Goal: Task Accomplishment & Management: Use online tool/utility

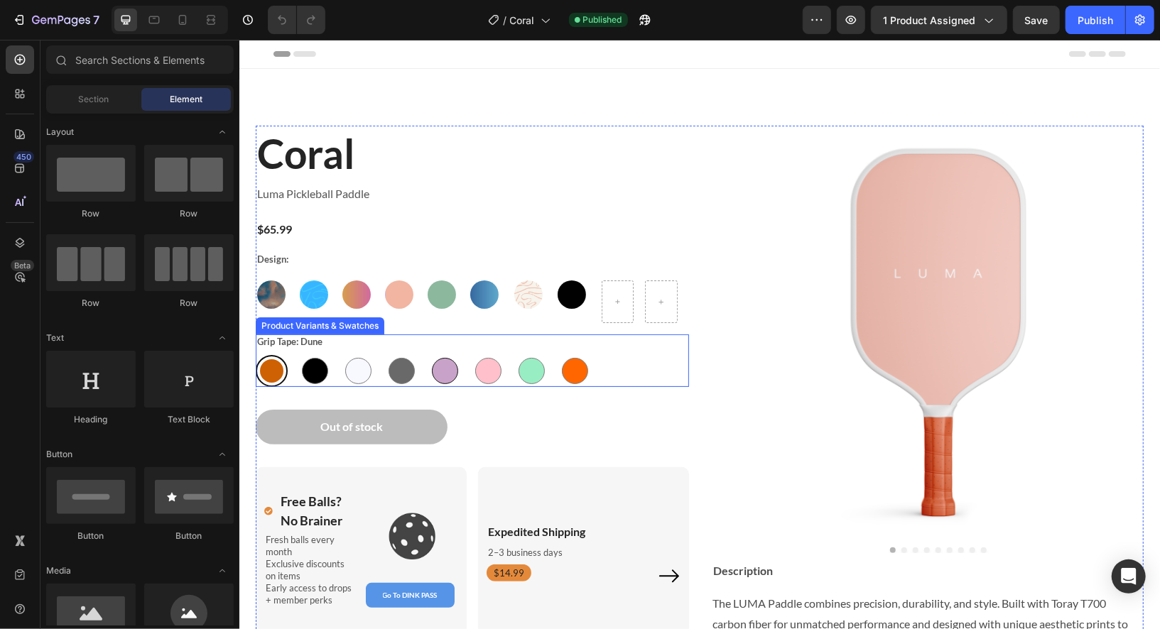
click at [440, 362] on div at bounding box center [444, 370] width 26 height 26
click at [428, 355] on input "Lilac Lilac" at bounding box center [428, 354] width 1 height 1
radio input "true"
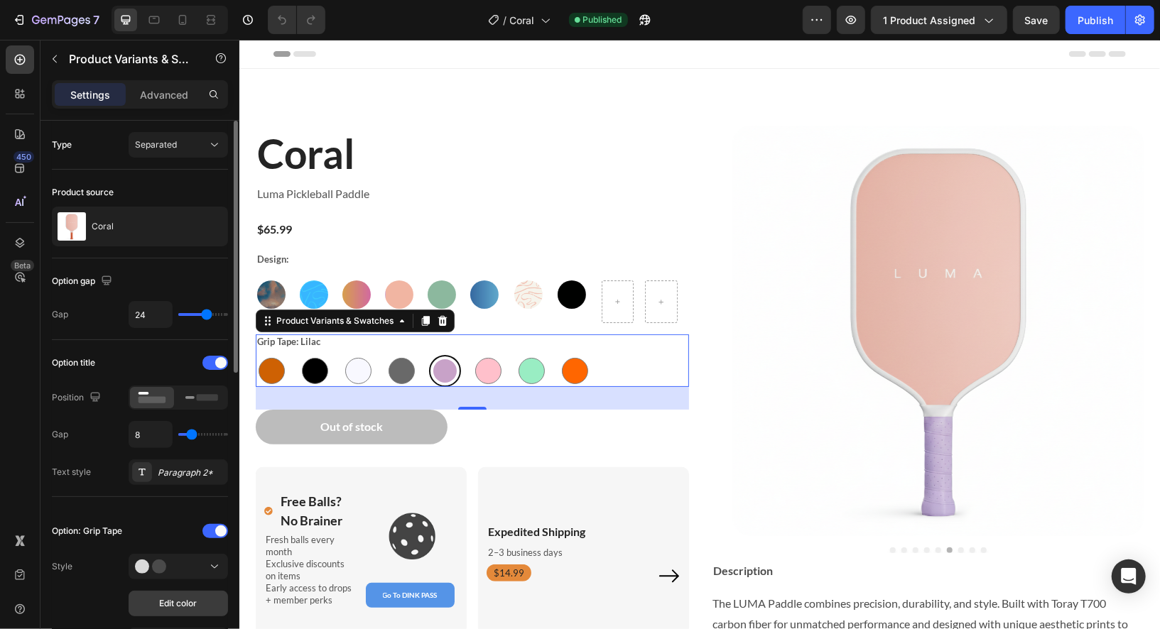
click at [185, 603] on span "Edit color" at bounding box center [179, 603] width 38 height 13
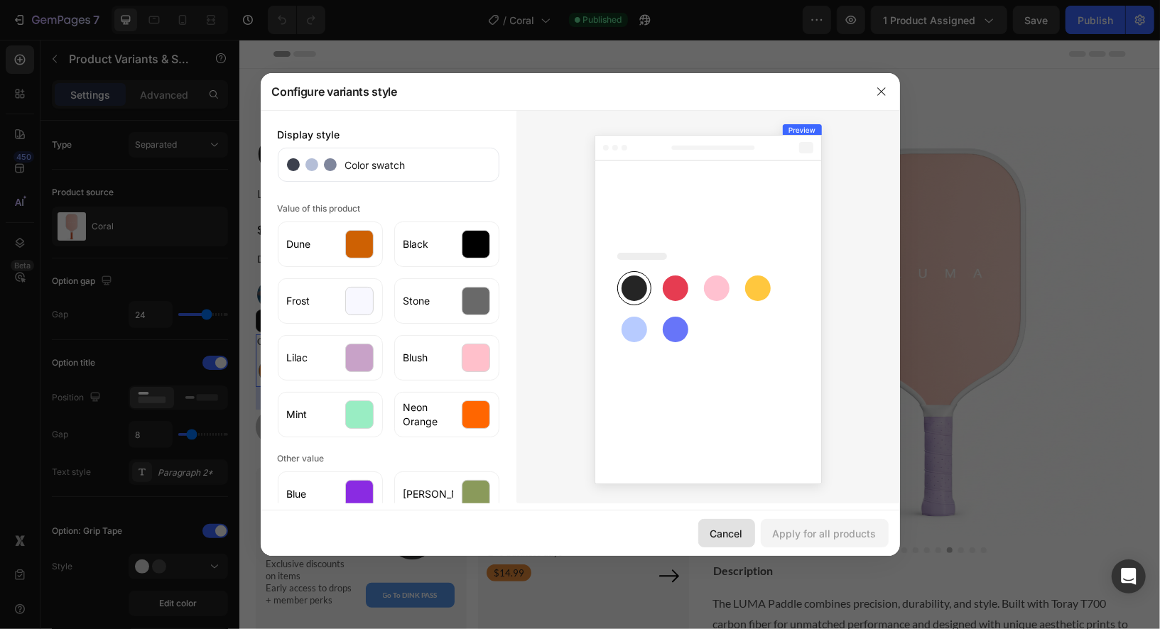
drag, startPoint x: 479, startPoint y: 497, endPoint x: 719, endPoint y: 537, distance: 243.4
click at [719, 537] on div "Cancel" at bounding box center [726, 533] width 33 height 15
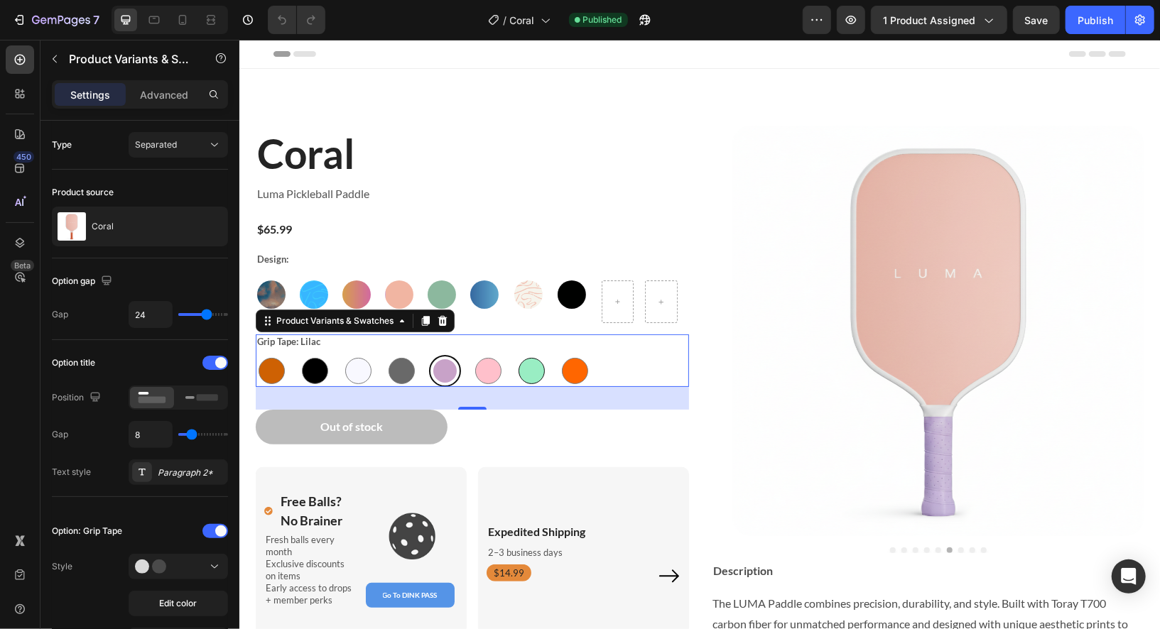
click at [529, 374] on div at bounding box center [531, 370] width 26 height 26
click at [515, 355] on input "Mint Mint" at bounding box center [514, 354] width 1 height 1
radio input "true"
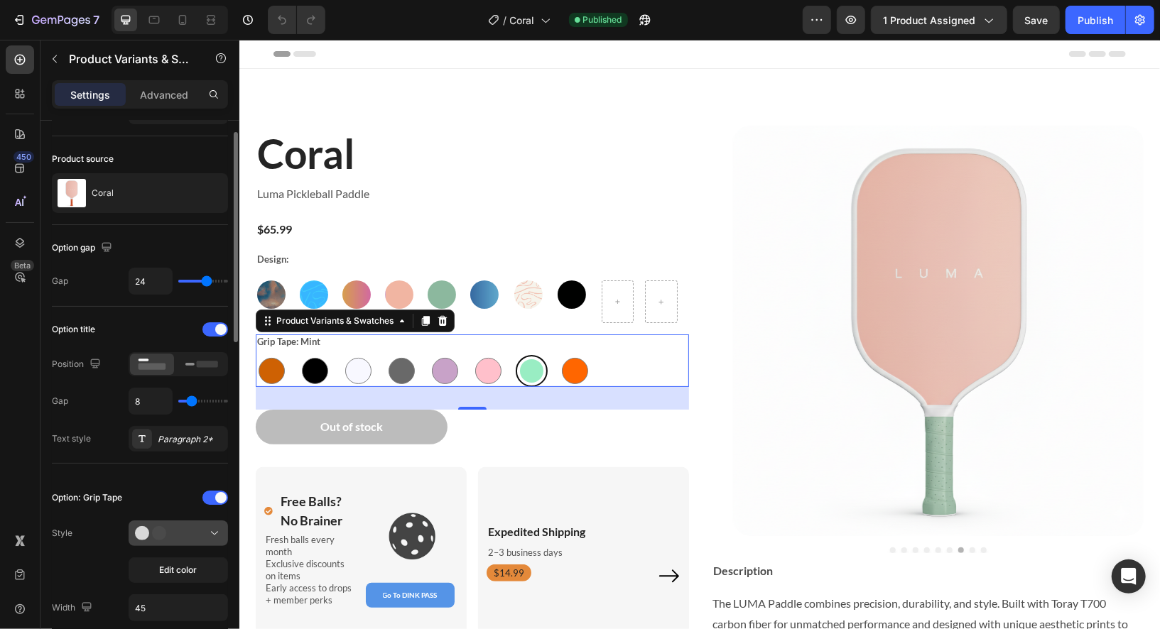
scroll to position [34, 0]
click at [170, 563] on span "Edit color" at bounding box center [179, 569] width 38 height 13
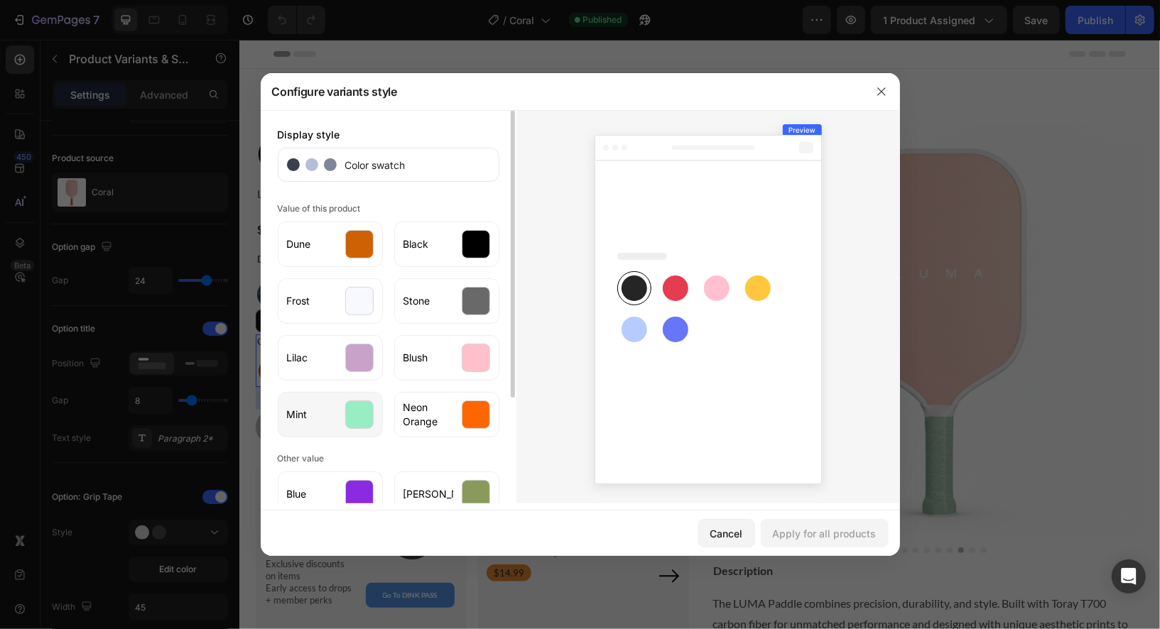
click at [355, 422] on div at bounding box center [359, 415] width 28 height 28
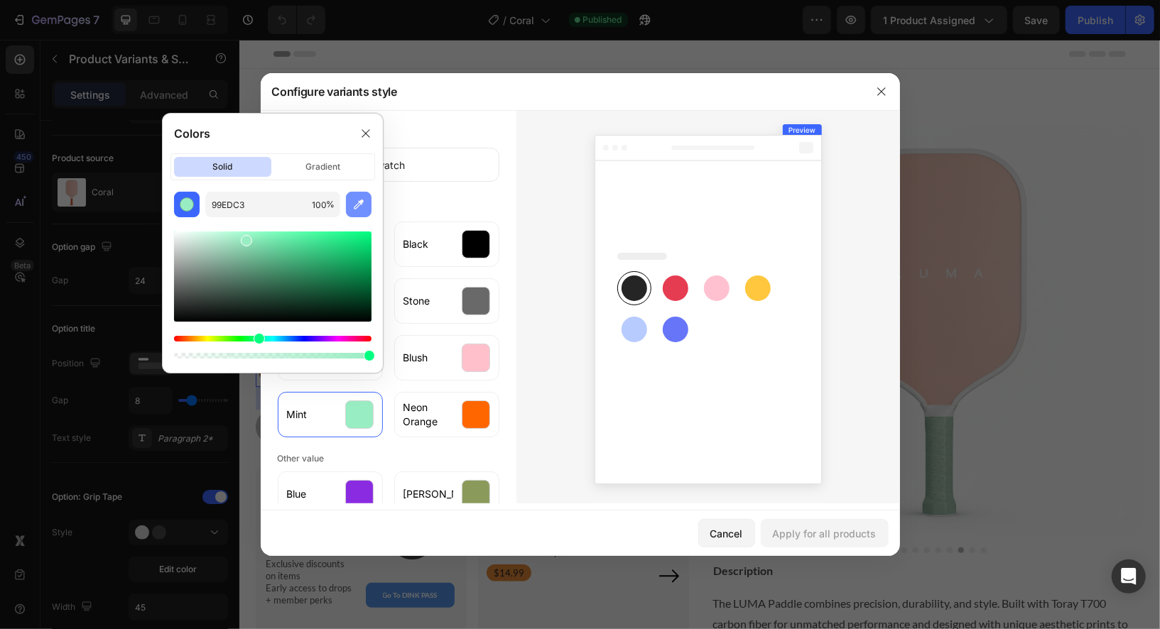
click at [355, 204] on icon "button" at bounding box center [359, 204] width 14 height 14
type input "FFFFFF"
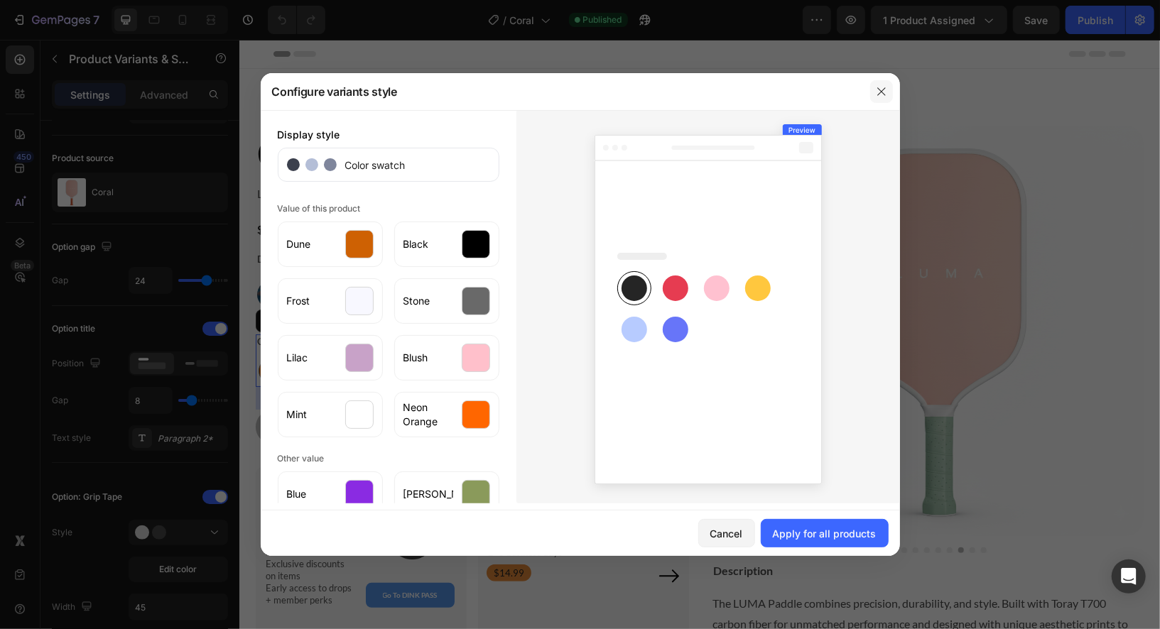
click at [886, 96] on icon "button" at bounding box center [881, 91] width 11 height 11
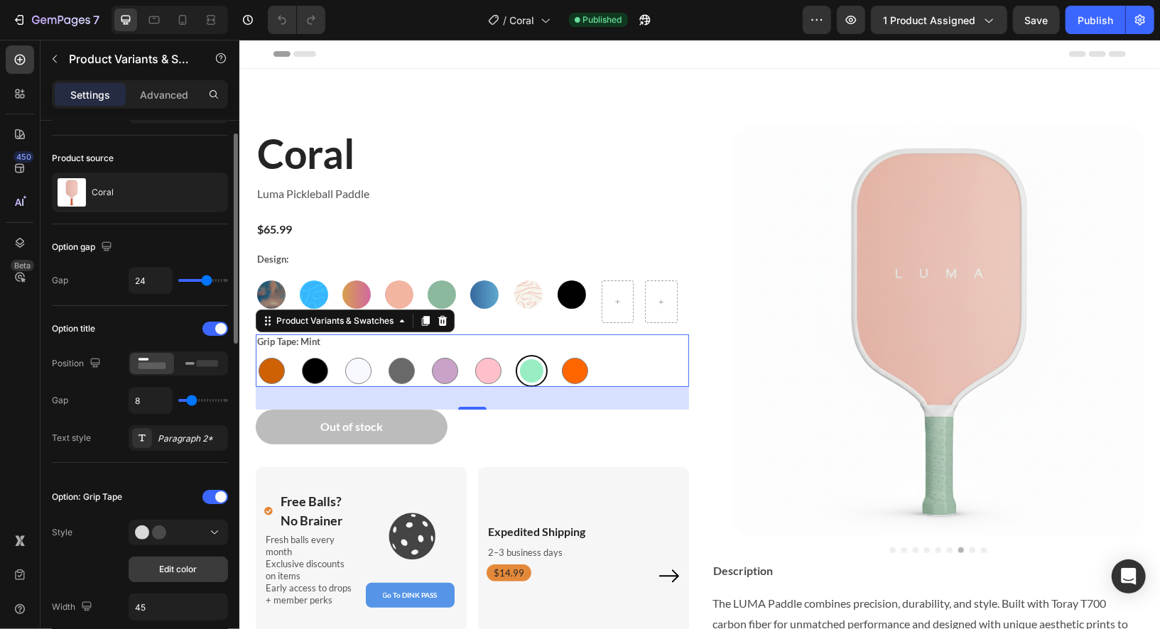
click at [178, 567] on span "Edit color" at bounding box center [179, 569] width 38 height 13
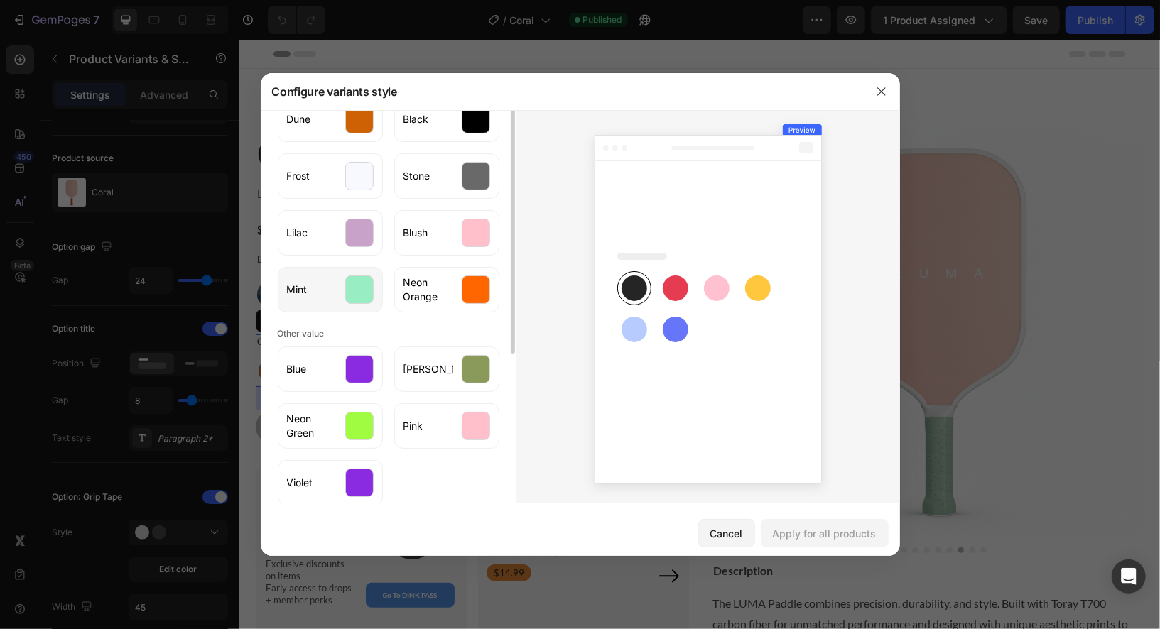
scroll to position [144, 0]
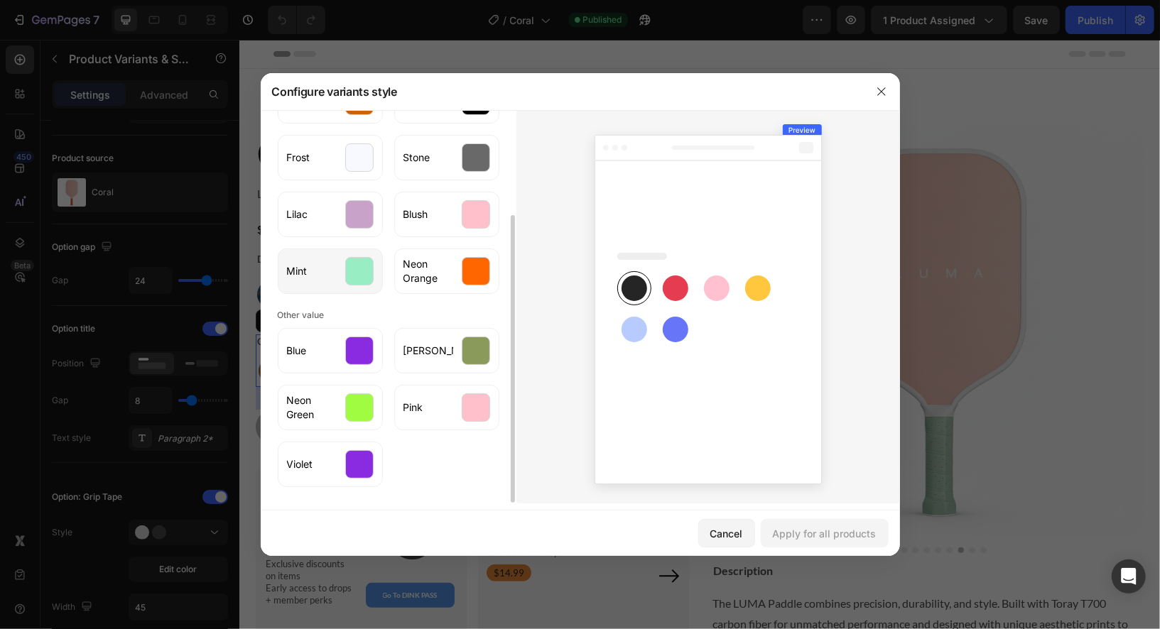
click at [329, 282] on div "Mint" at bounding box center [330, 271] width 105 height 45
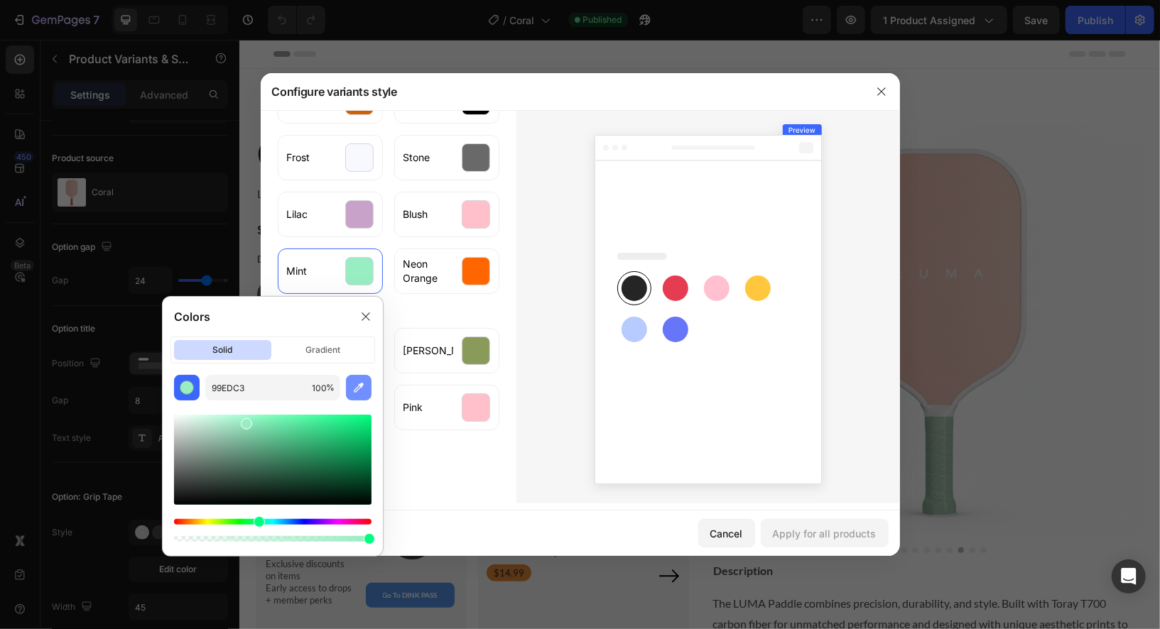
click at [364, 379] on button "button" at bounding box center [359, 388] width 26 height 26
type input "212121"
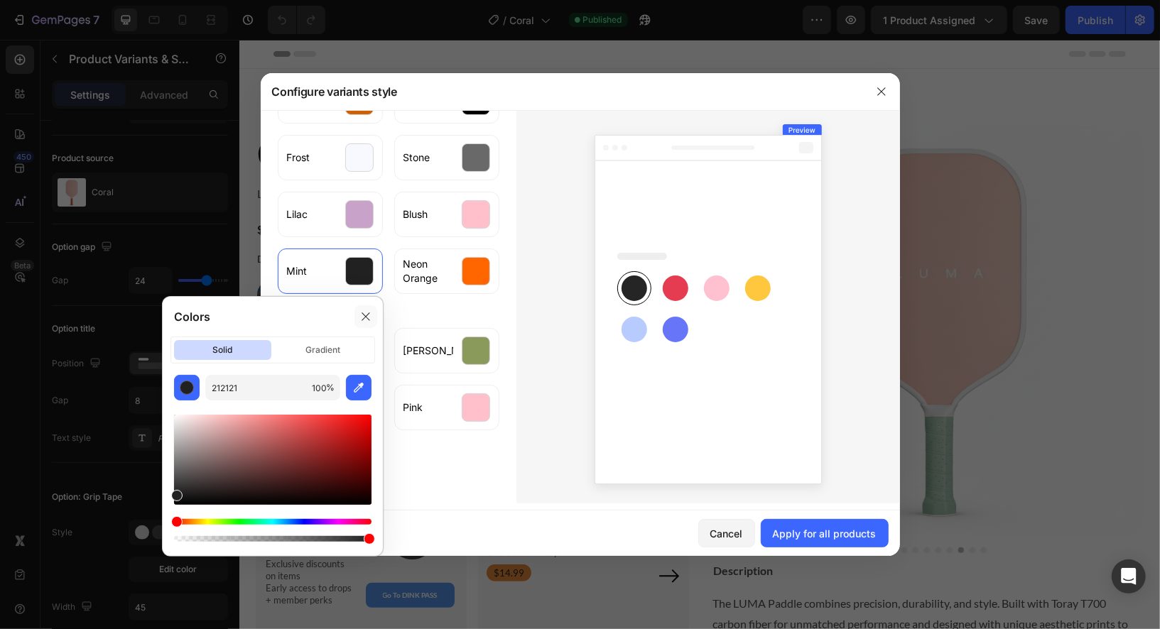
click at [365, 318] on icon at bounding box center [366, 317] width 8 height 8
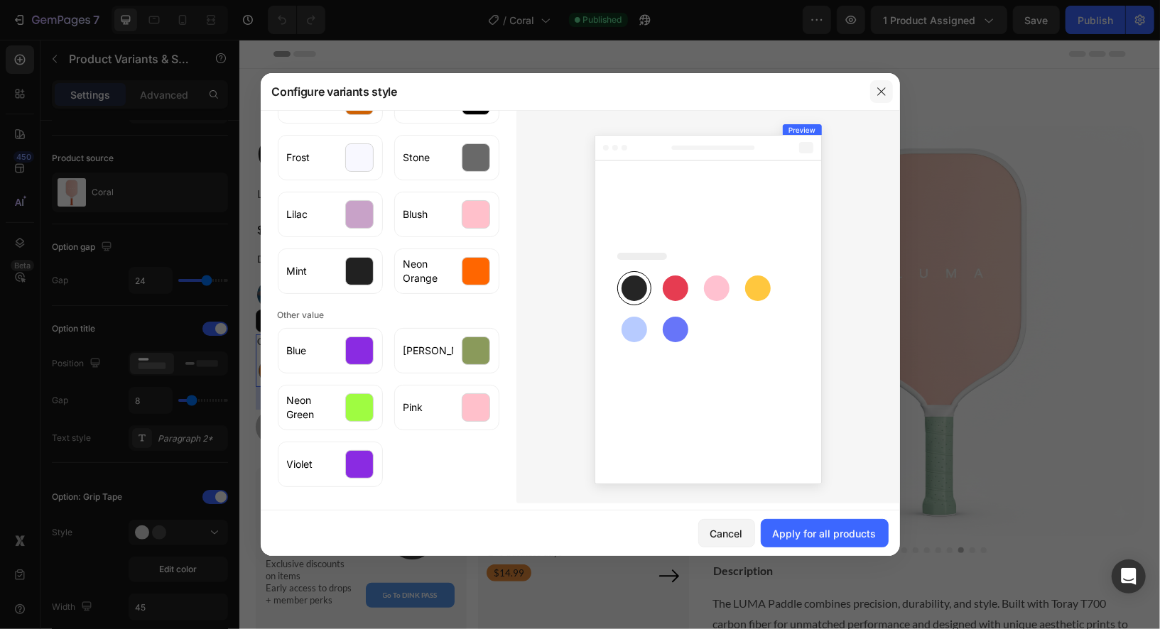
click at [882, 91] on icon "button" at bounding box center [881, 91] width 8 height 8
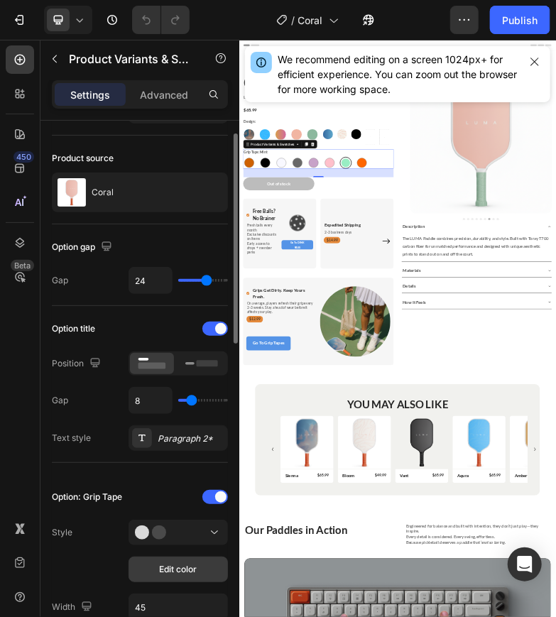
click at [173, 566] on span "Edit color" at bounding box center [179, 569] width 38 height 13
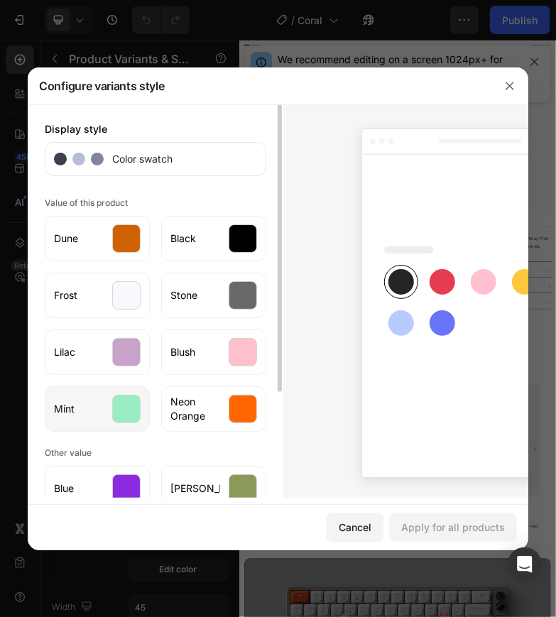
click at [119, 408] on div at bounding box center [126, 409] width 28 height 28
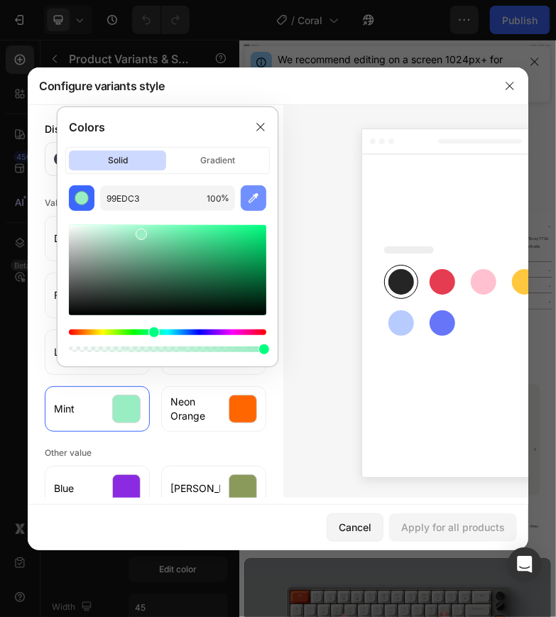
click at [259, 197] on icon "button" at bounding box center [254, 198] width 14 height 14
type input "A8C4AD"
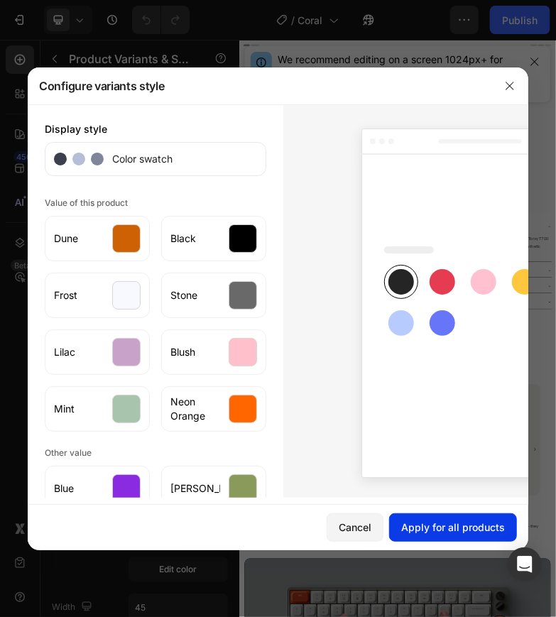
click at [421, 517] on button "Apply for all products" at bounding box center [453, 528] width 128 height 28
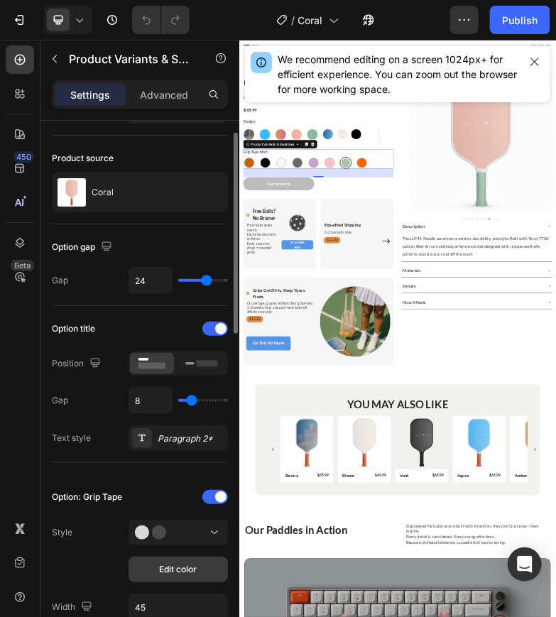
click at [180, 569] on span "Edit color" at bounding box center [179, 569] width 38 height 13
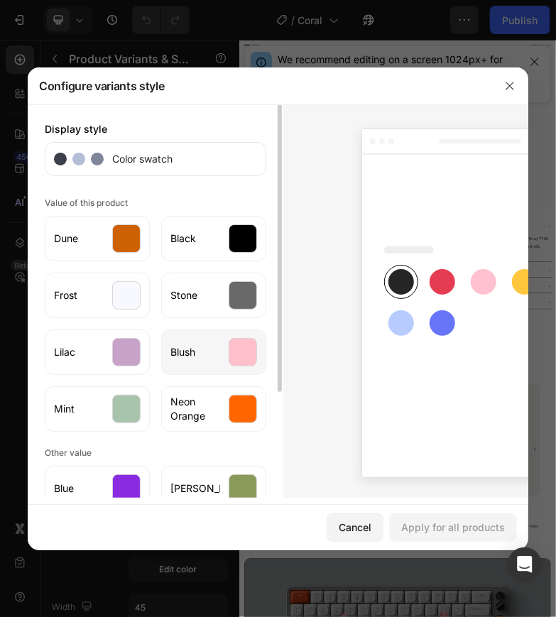
click at [251, 355] on div at bounding box center [243, 352] width 28 height 28
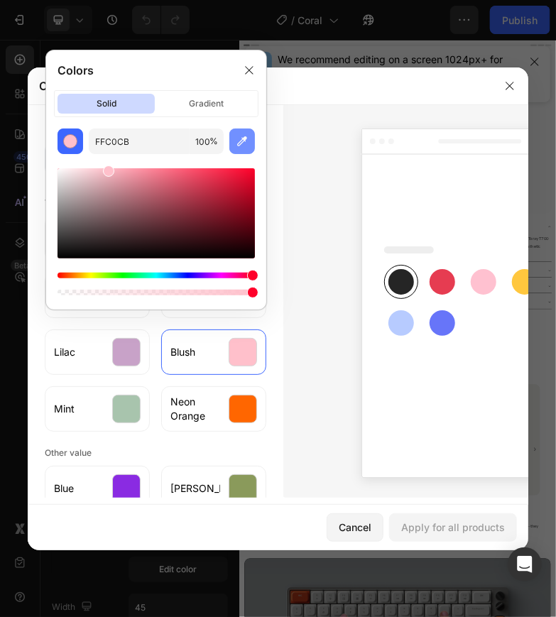
click at [241, 134] on icon "button" at bounding box center [242, 141] width 14 height 14
type input "DFA38C"
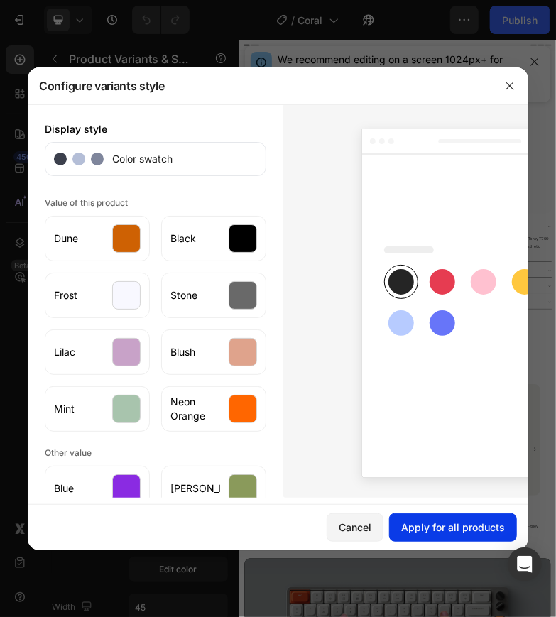
click at [429, 520] on div "Apply for all products" at bounding box center [453, 527] width 104 height 15
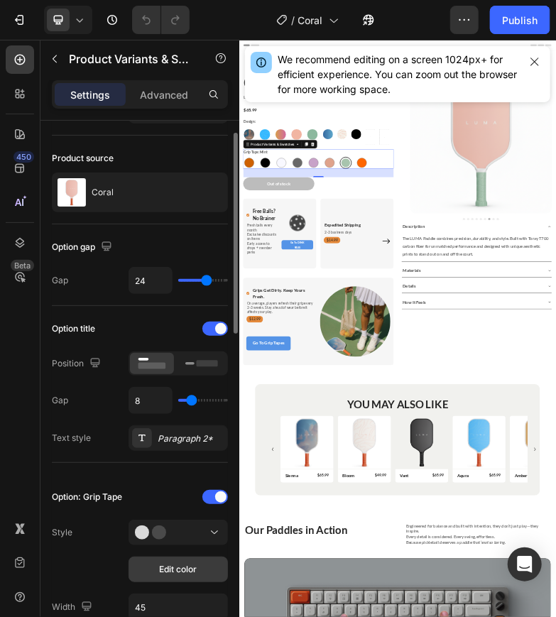
click at [174, 565] on span "Edit color" at bounding box center [179, 569] width 38 height 13
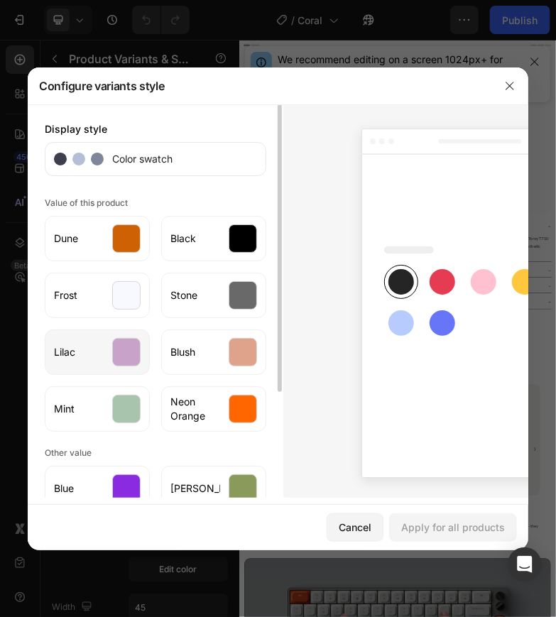
click at [131, 355] on div at bounding box center [126, 352] width 28 height 28
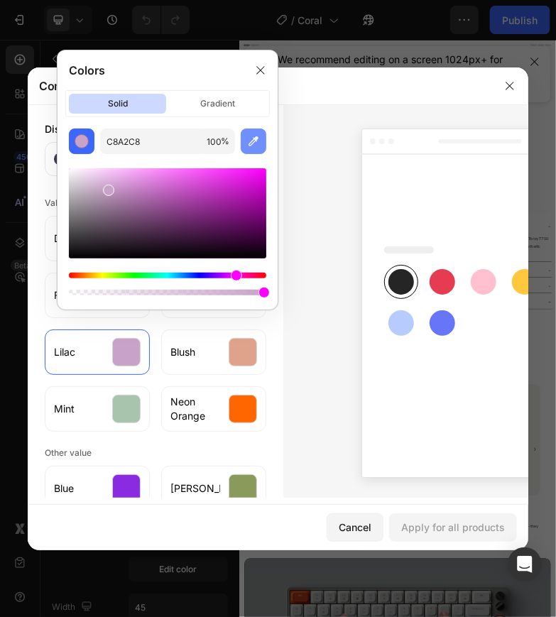
click at [251, 131] on button "button" at bounding box center [254, 142] width 26 height 26
type input "C1B5CA"
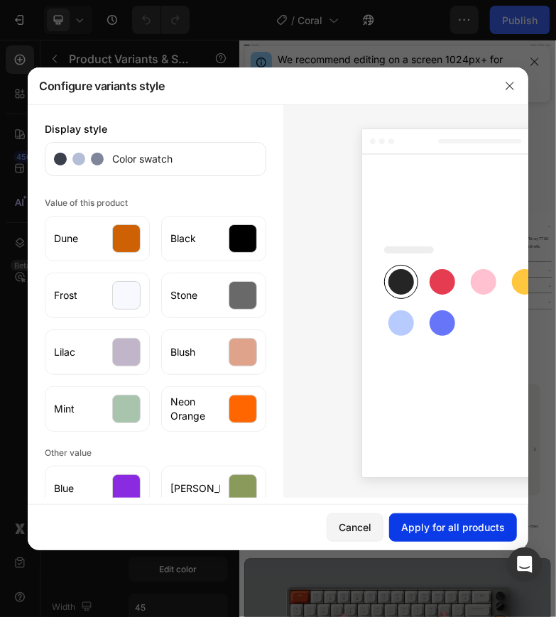
click at [417, 519] on button "Apply for all products" at bounding box center [453, 528] width 128 height 28
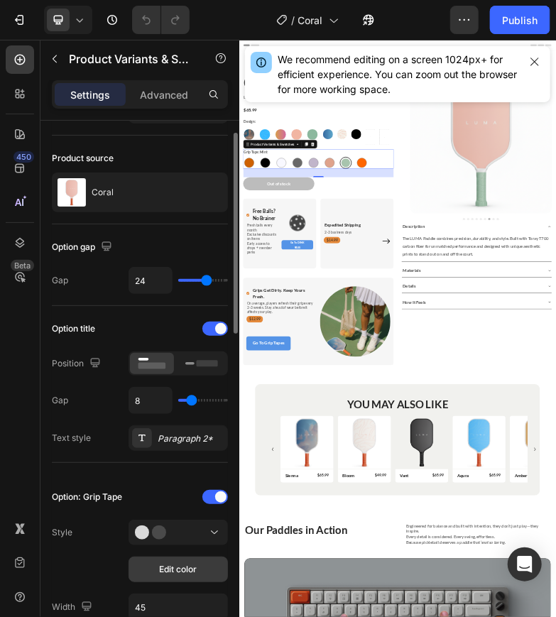
click at [170, 571] on span "Edit color" at bounding box center [179, 569] width 38 height 13
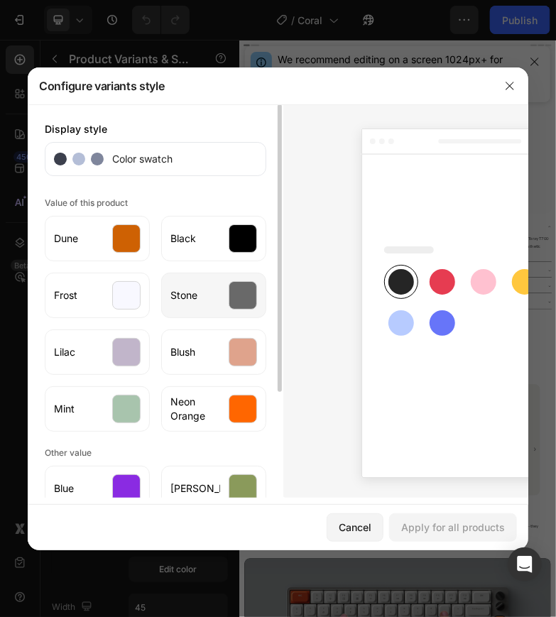
click at [237, 293] on div at bounding box center [243, 295] width 28 height 28
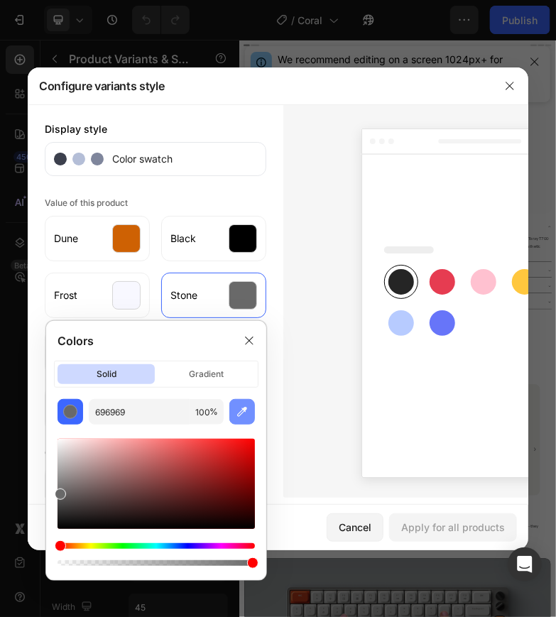
click at [247, 406] on icon "button" at bounding box center [242, 412] width 14 height 14
type input "A3A4A2"
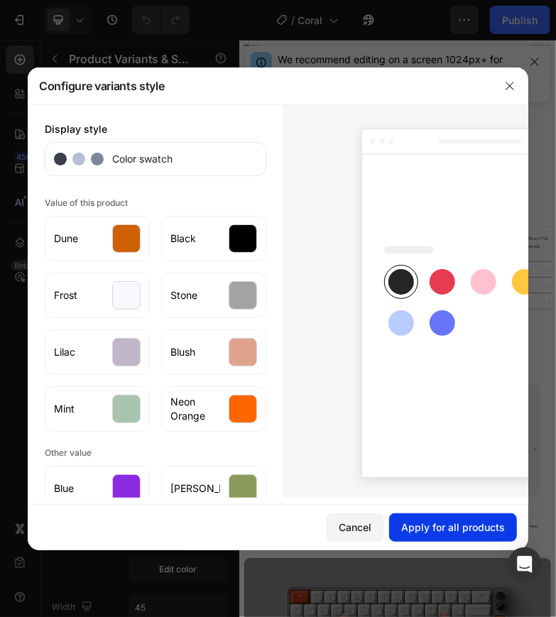
click at [454, 531] on div "Apply for all products" at bounding box center [453, 527] width 104 height 15
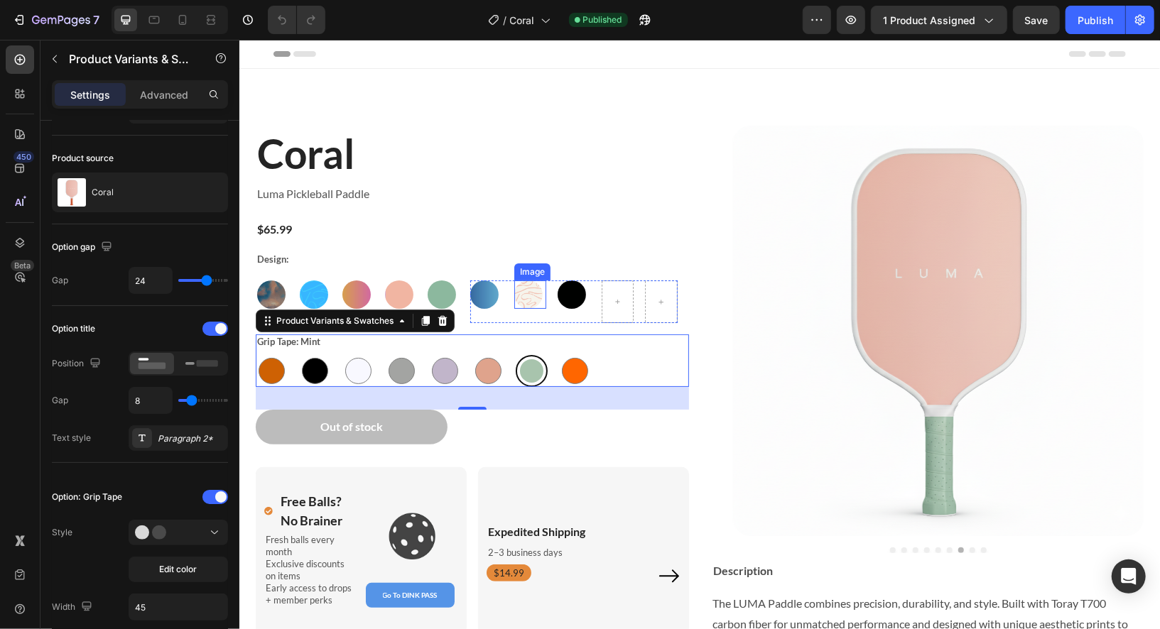
click at [531, 296] on img at bounding box center [528, 294] width 28 height 28
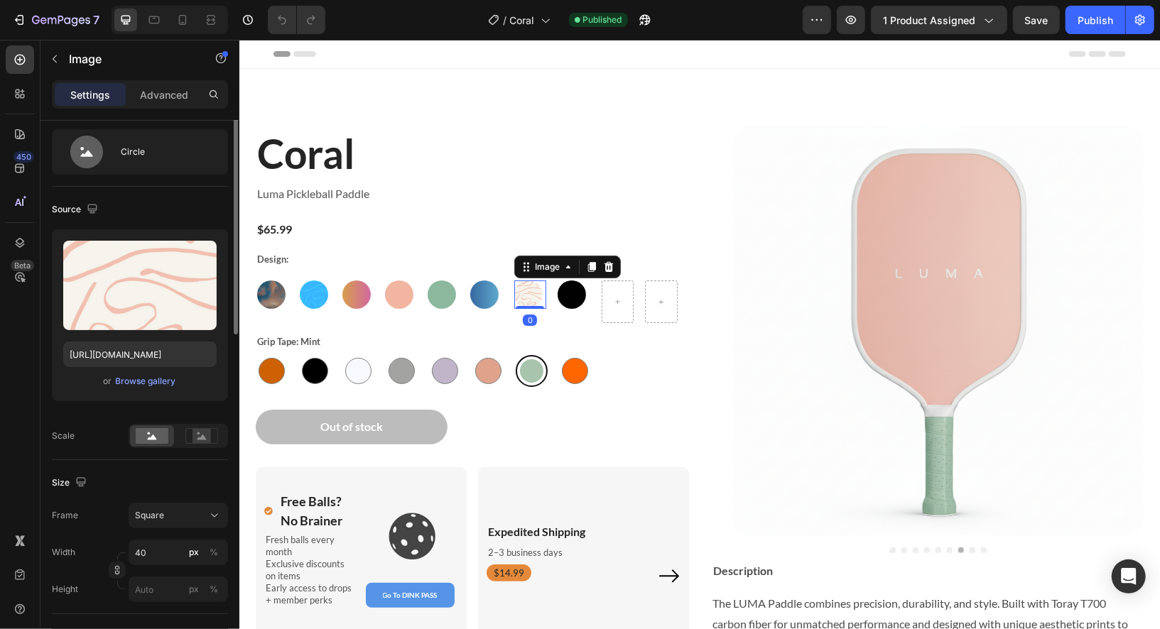
scroll to position [0, 0]
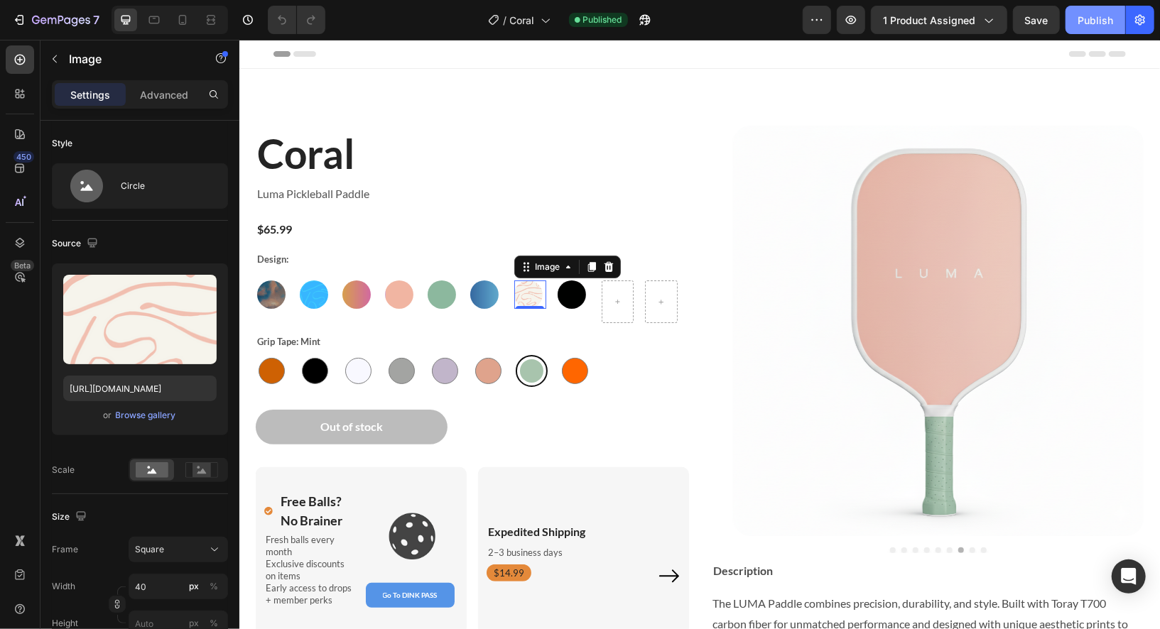
click at [1098, 23] on div "Publish" at bounding box center [1096, 20] width 36 height 15
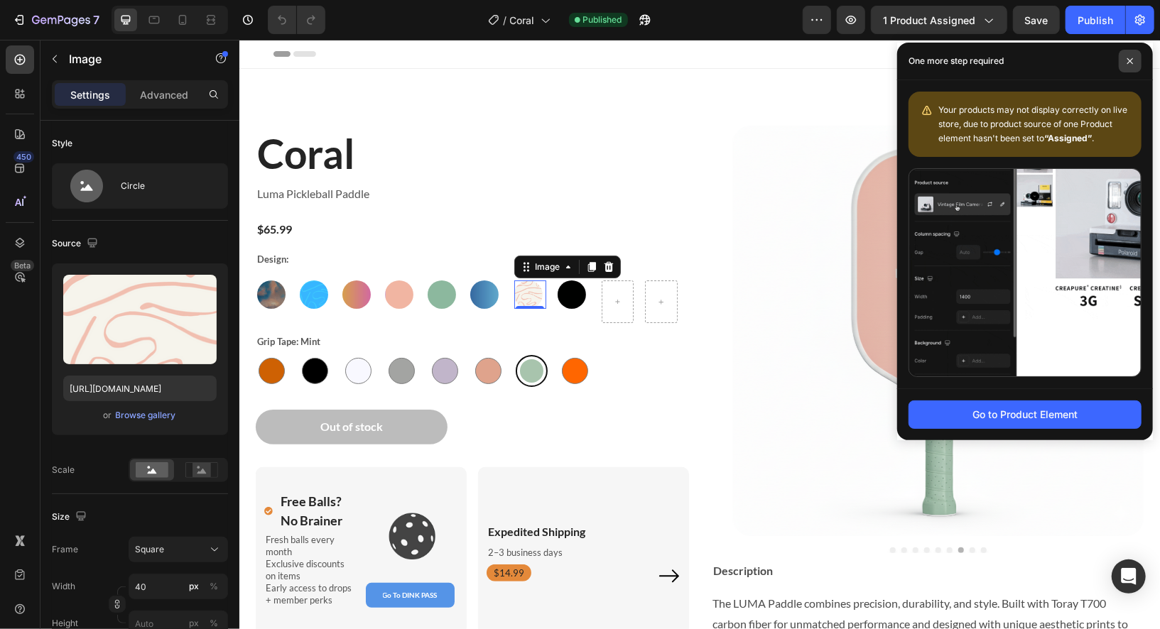
click at [1137, 60] on span at bounding box center [1130, 61] width 23 height 23
